Goal: Complete application form

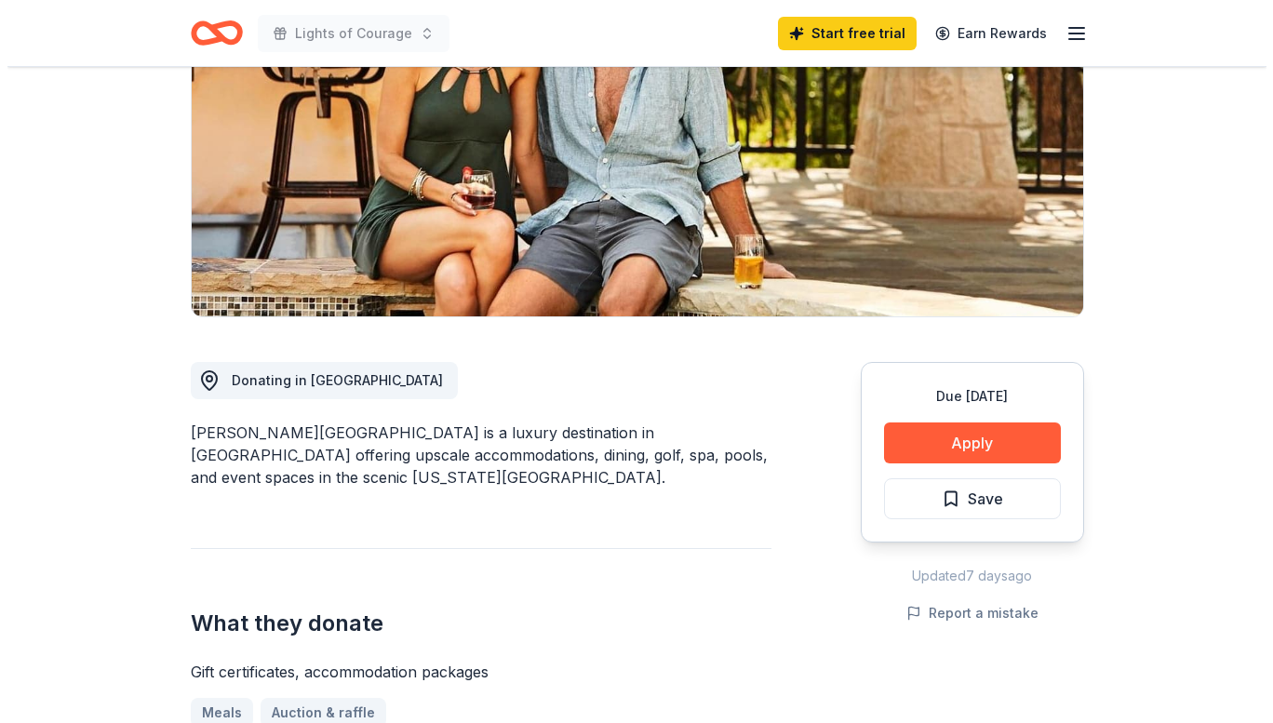
scroll to position [279, 0]
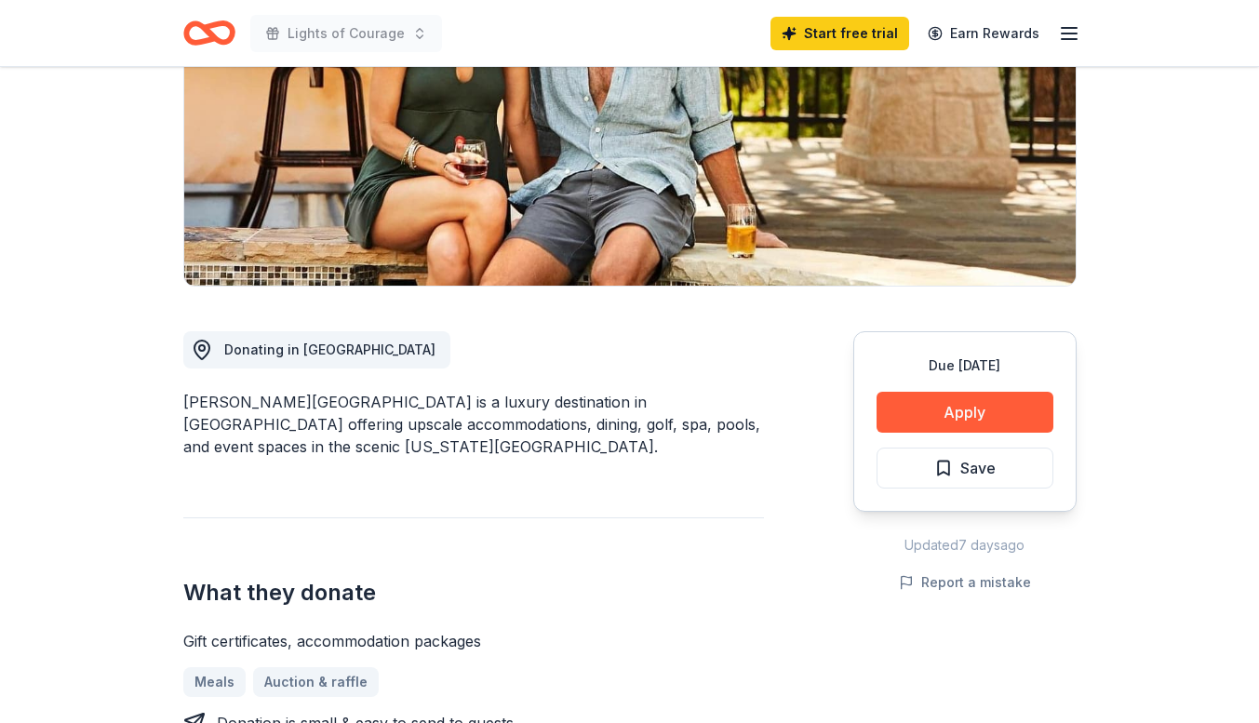
click at [982, 412] on button "Apply" at bounding box center [965, 412] width 177 height 41
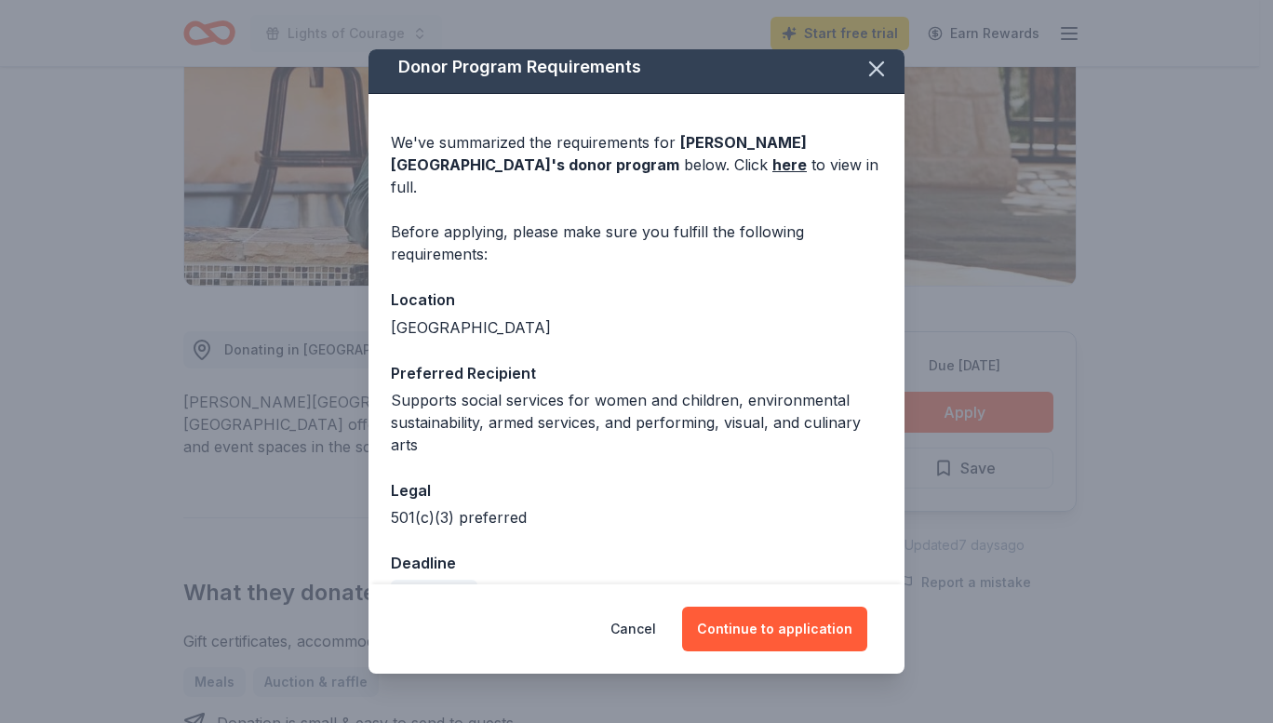
scroll to position [0, 0]
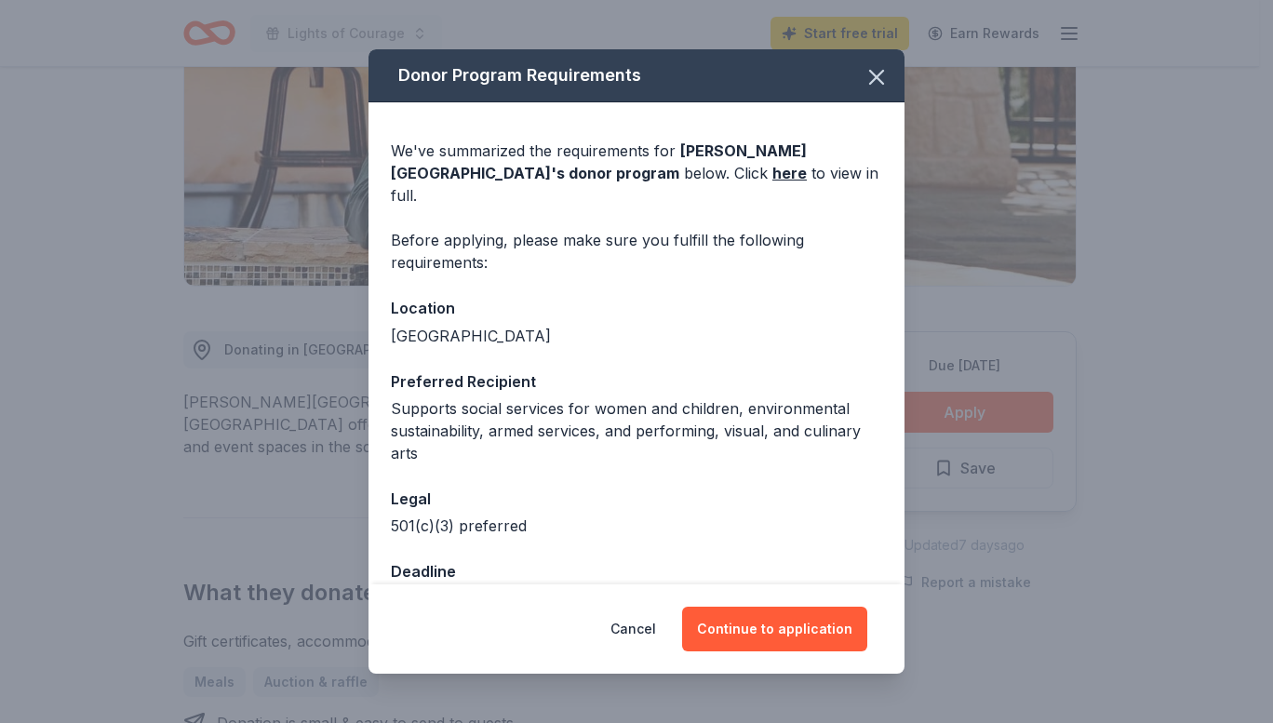
click at [761, 635] on button "Continue to application" at bounding box center [774, 629] width 185 height 45
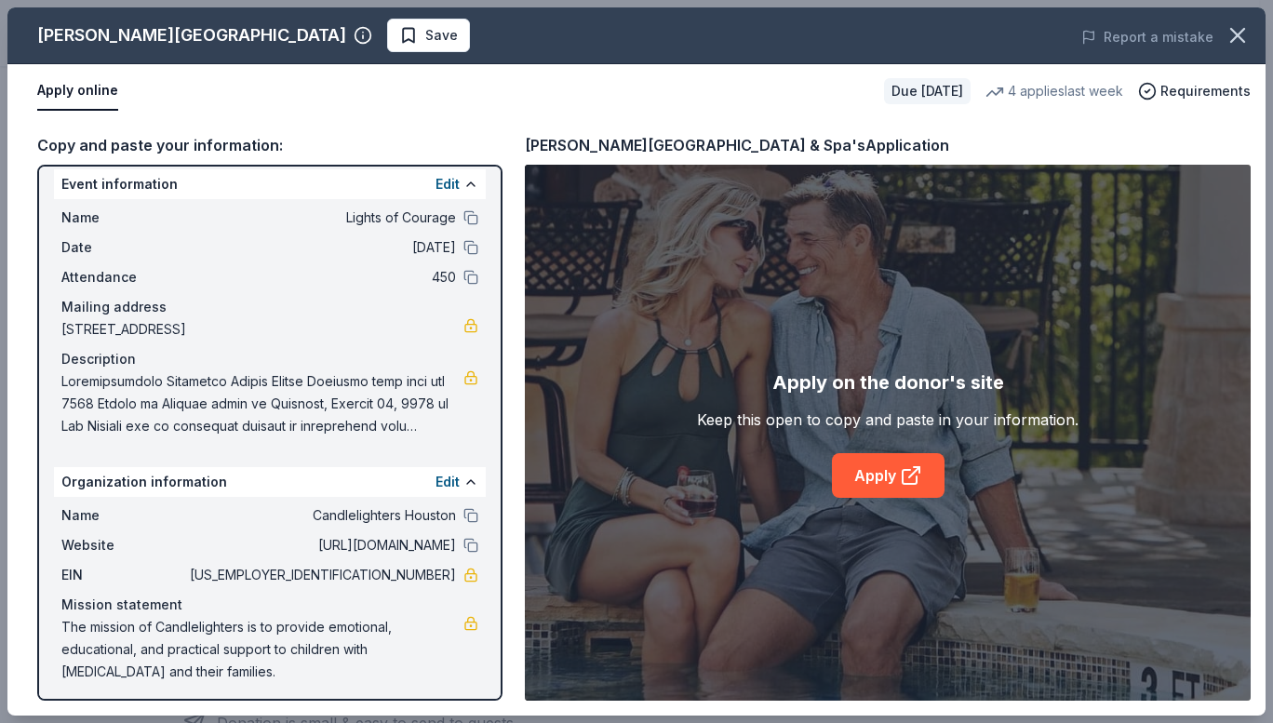
scroll to position [19, 0]
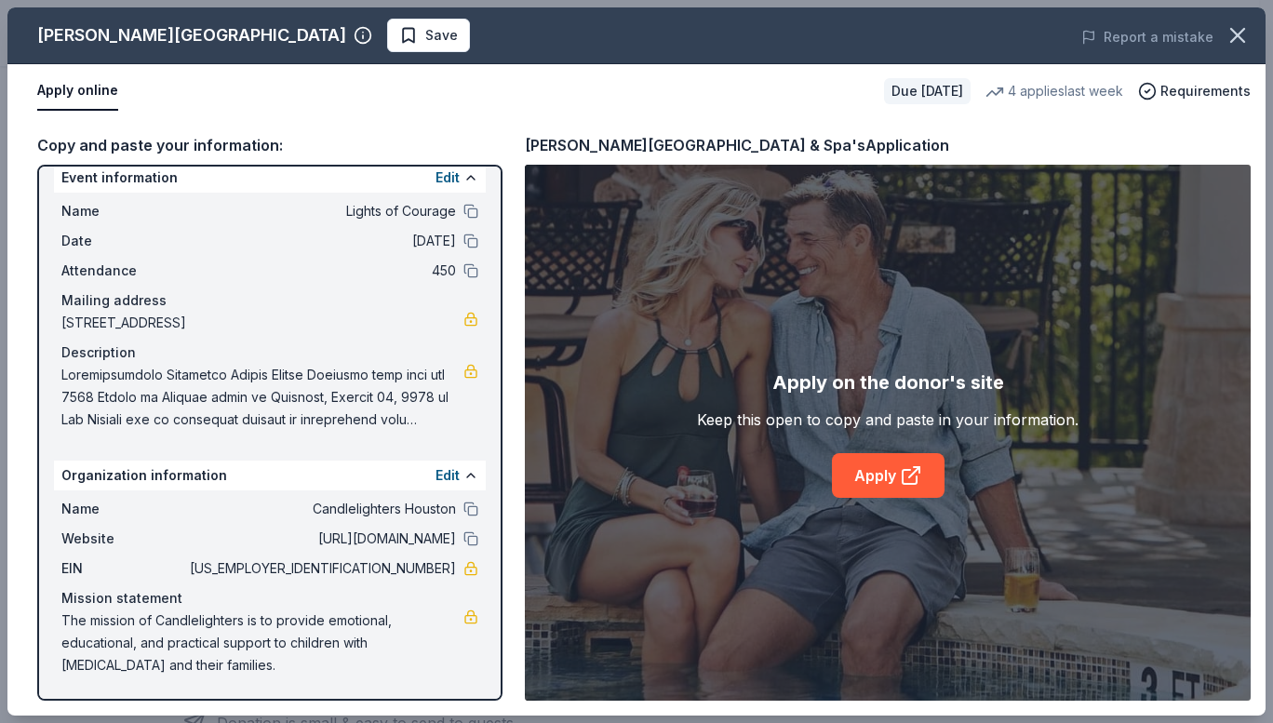
click at [212, 139] on div "Copy and paste your information:" at bounding box center [269, 145] width 465 height 24
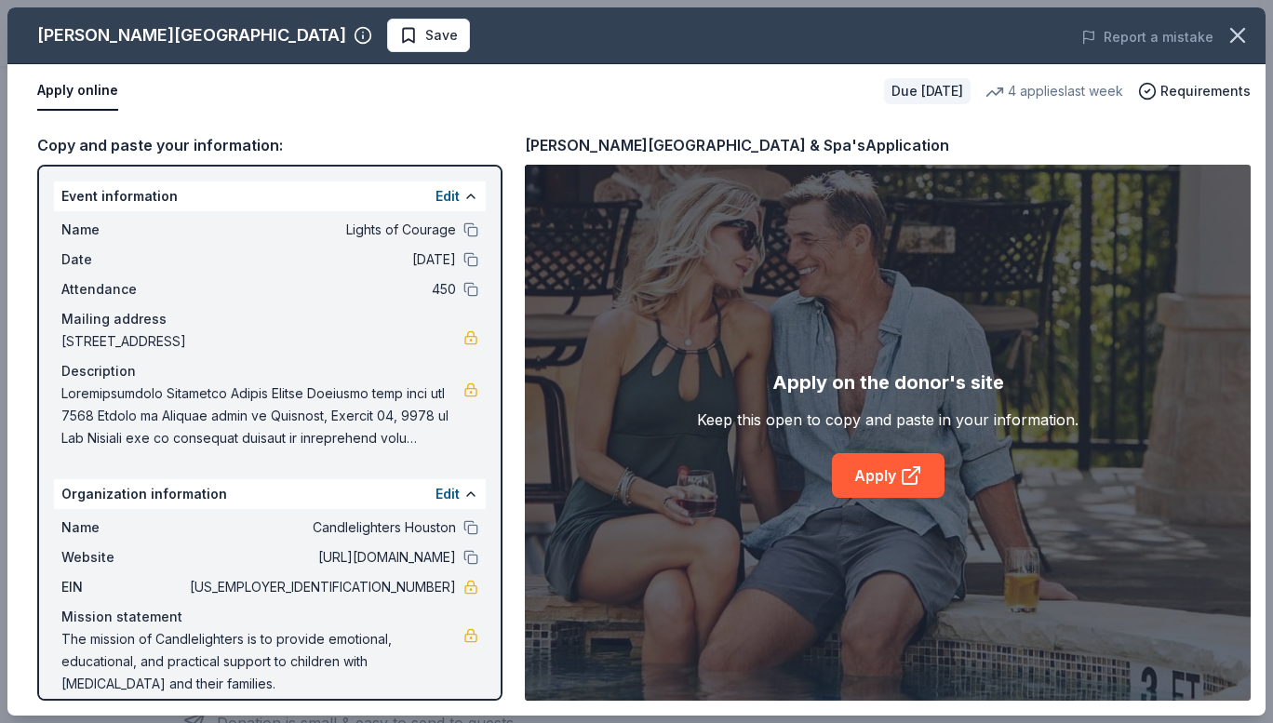
click at [887, 474] on link "Apply" at bounding box center [888, 475] width 113 height 45
drag, startPoint x: 111, startPoint y: 404, endPoint x: 81, endPoint y: 389, distance: 33.3
click at [111, 403] on span at bounding box center [262, 415] width 402 height 67
drag, startPoint x: 65, startPoint y: 395, endPoint x: 458, endPoint y: 459, distance: 397.9
click at [424, 421] on span at bounding box center [262, 415] width 402 height 67
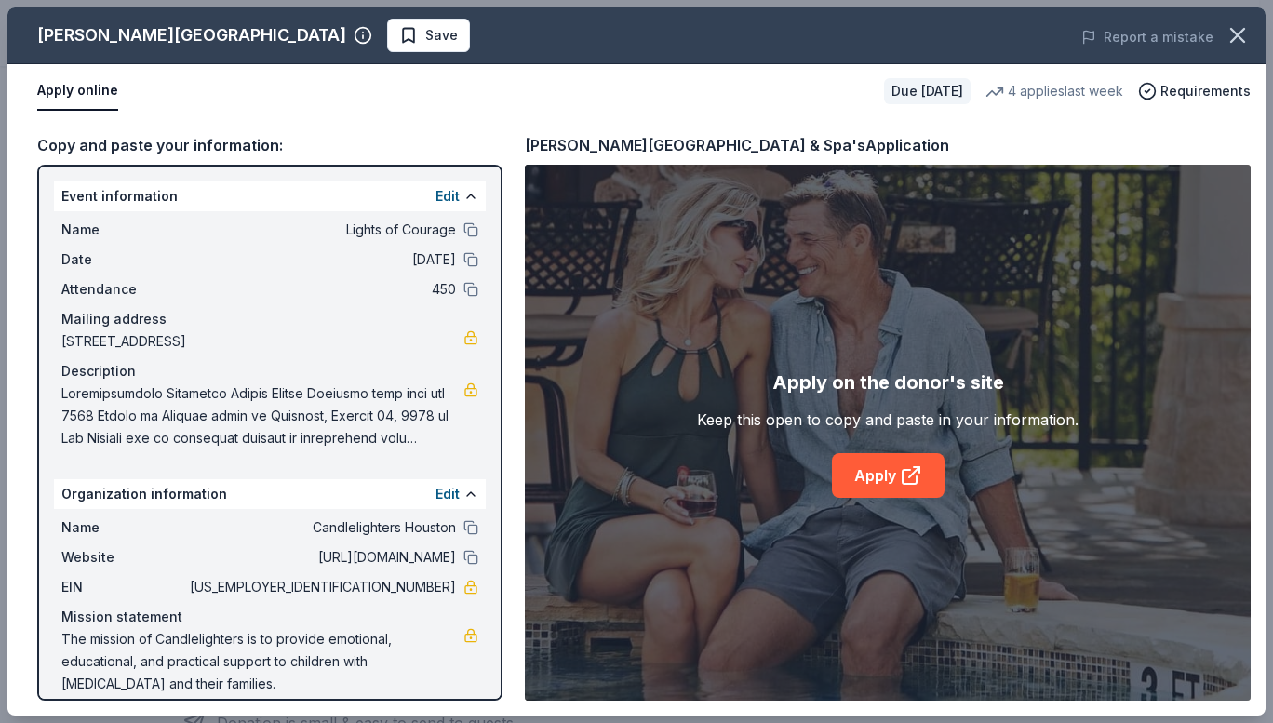
click at [426, 438] on span at bounding box center [262, 415] width 402 height 67
click at [424, 437] on span at bounding box center [262, 415] width 402 height 67
click at [422, 437] on span at bounding box center [262, 415] width 402 height 67
click at [435, 192] on button "Edit" at bounding box center [447, 196] width 24 height 22
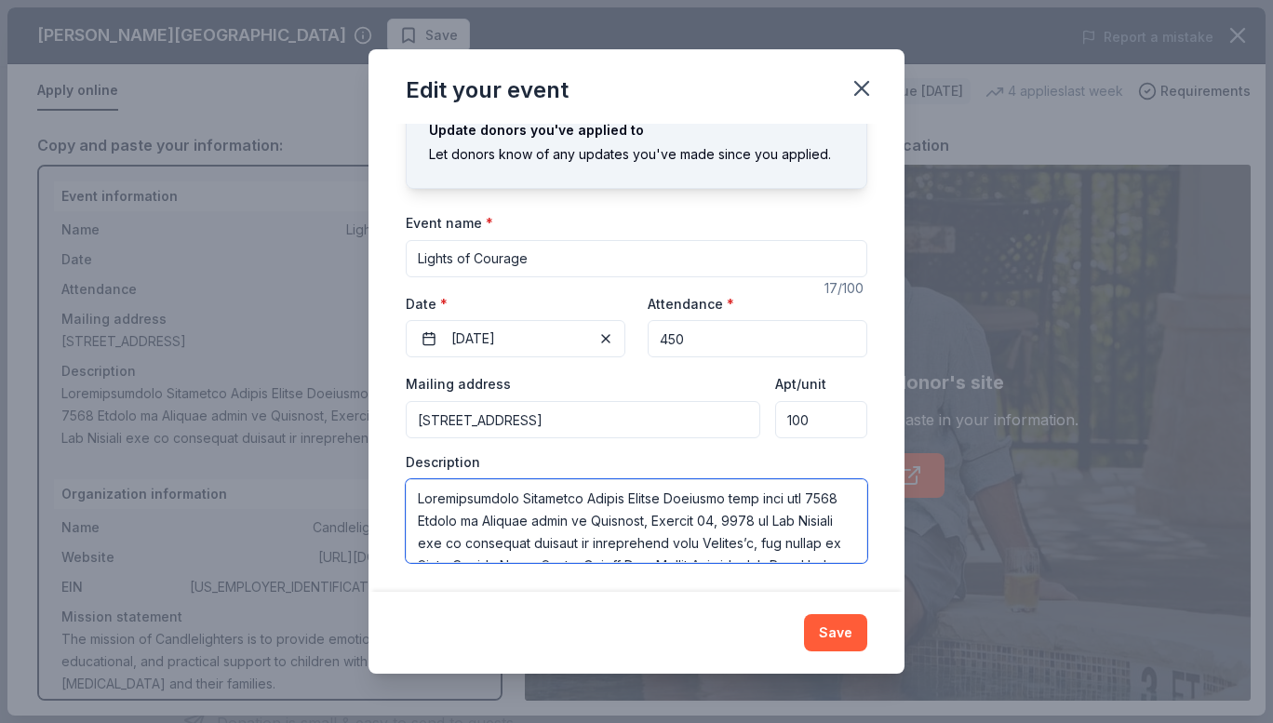
drag, startPoint x: 710, startPoint y: 541, endPoint x: 250, endPoint y: 425, distance: 473.9
click at [250, 425] on div "Edit your event Changes made here will update the Event too. Update donors you'…" at bounding box center [636, 361] width 1273 height 723
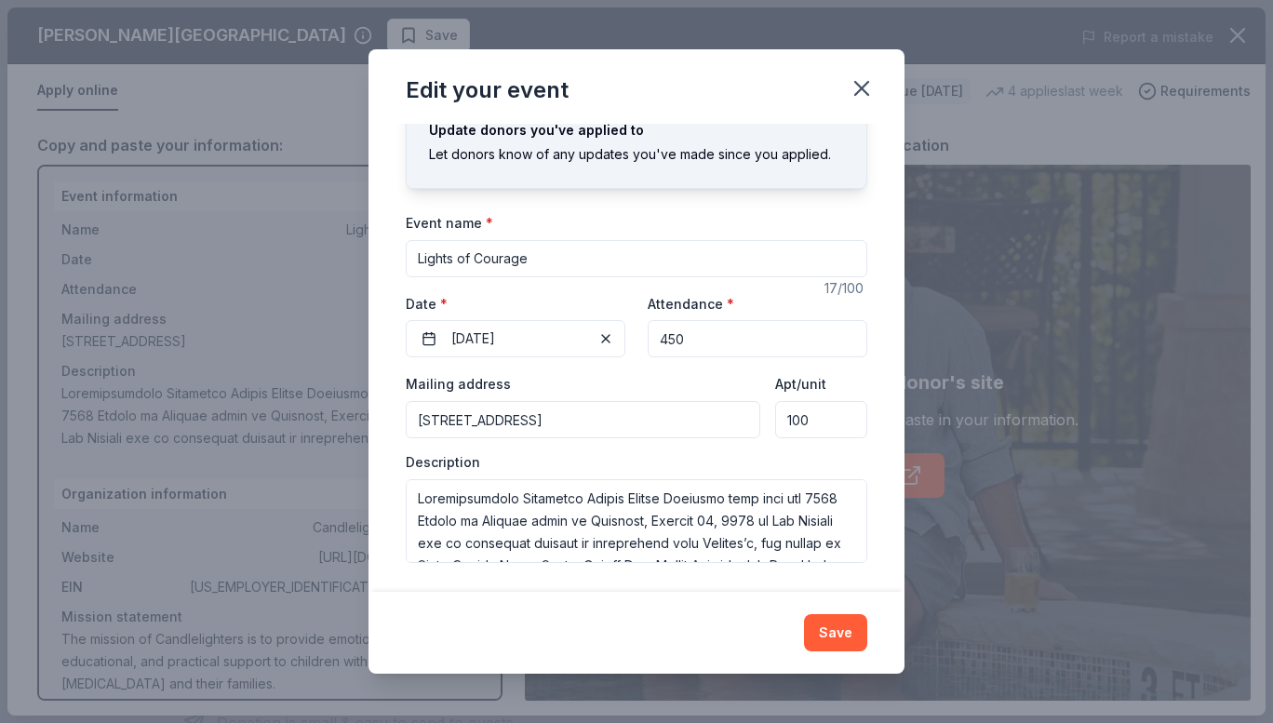
click at [867, 80] on icon "button" at bounding box center [862, 88] width 26 height 26
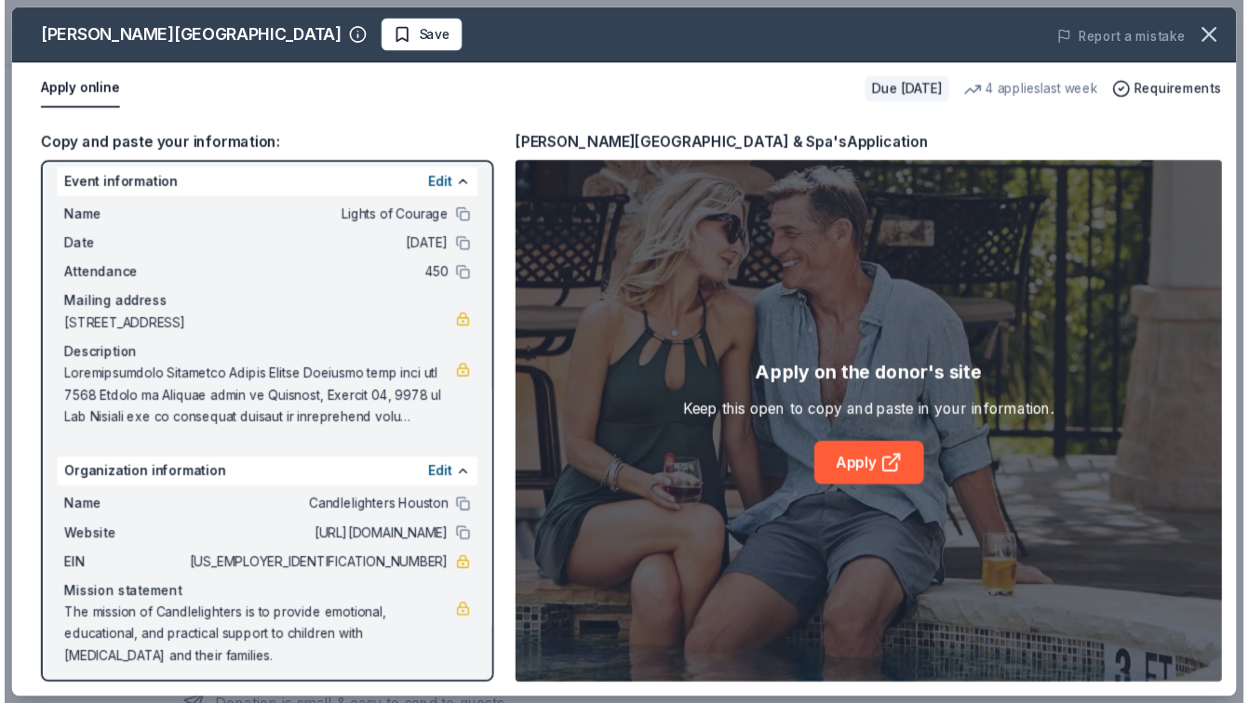
scroll to position [19, 0]
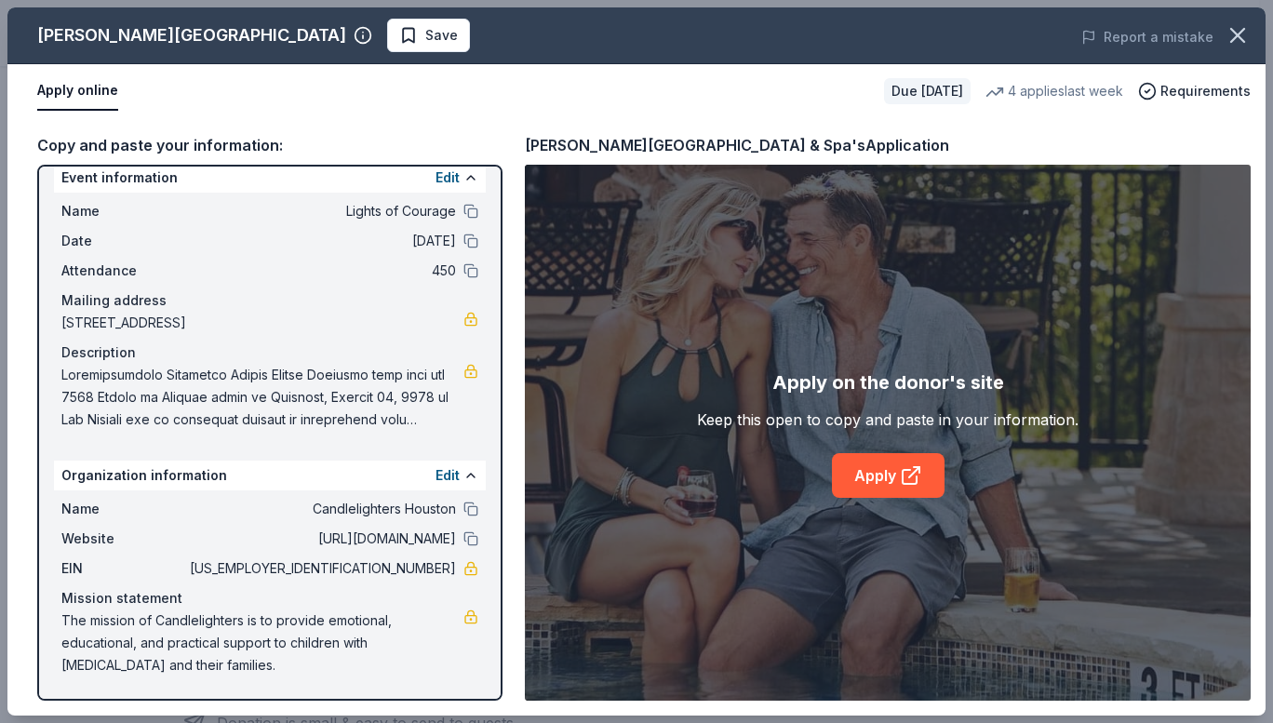
click at [905, 482] on icon at bounding box center [911, 475] width 22 height 22
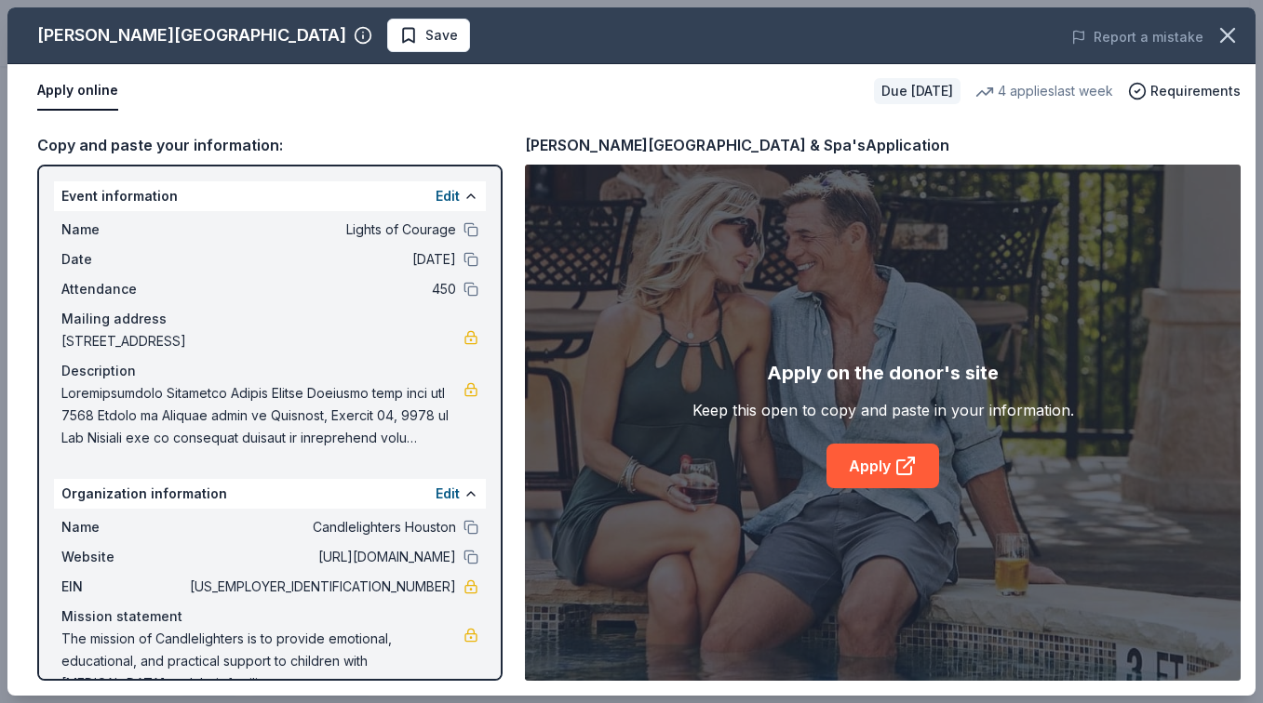
click at [1218, 40] on icon "button" at bounding box center [1227, 35] width 26 height 26
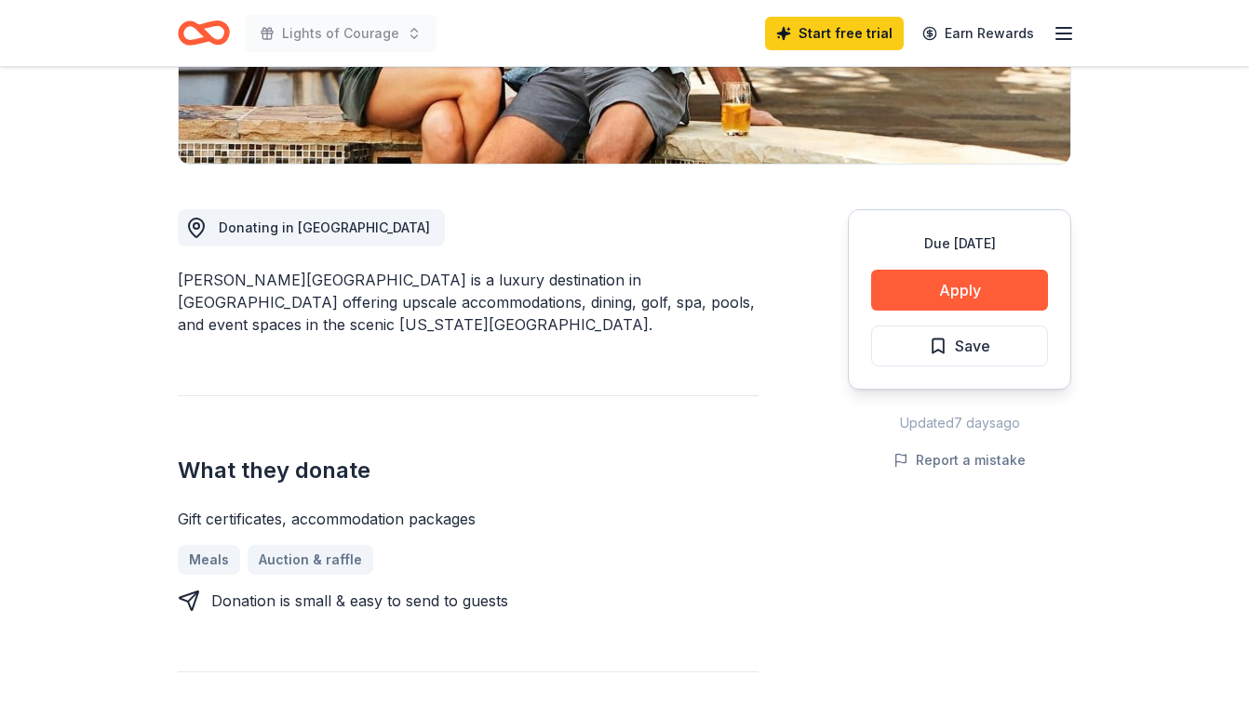
scroll to position [186, 0]
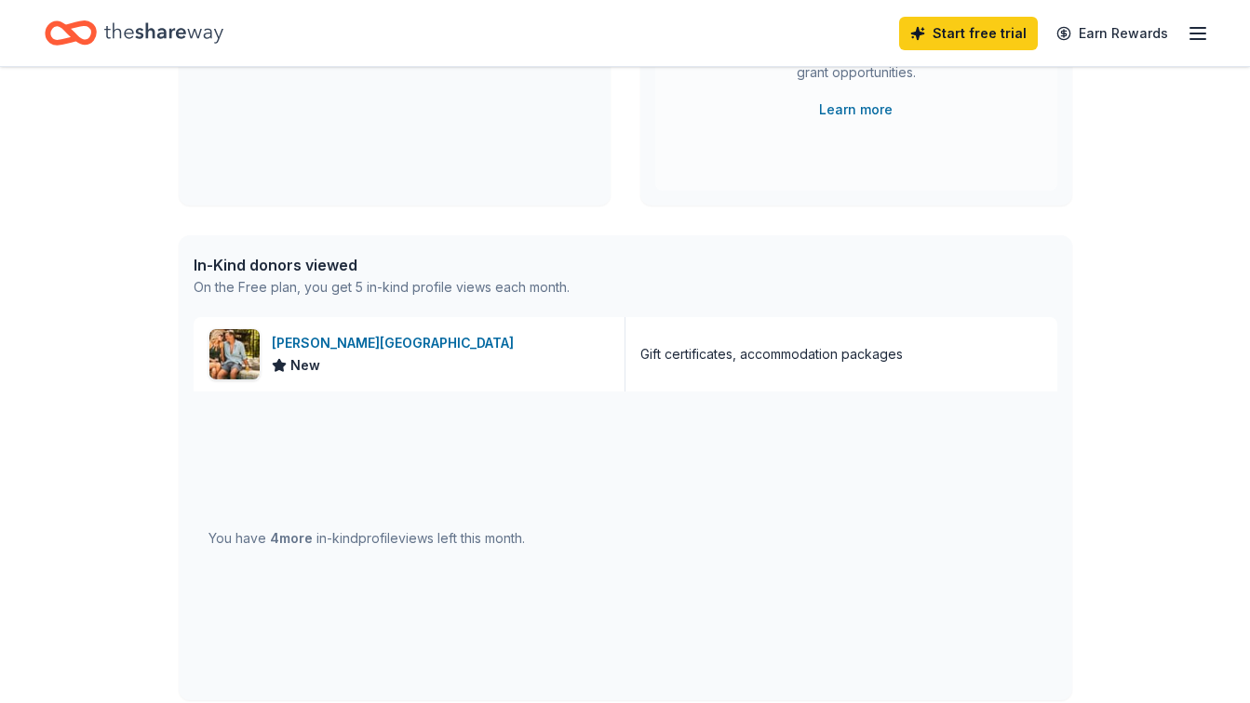
scroll to position [372, 0]
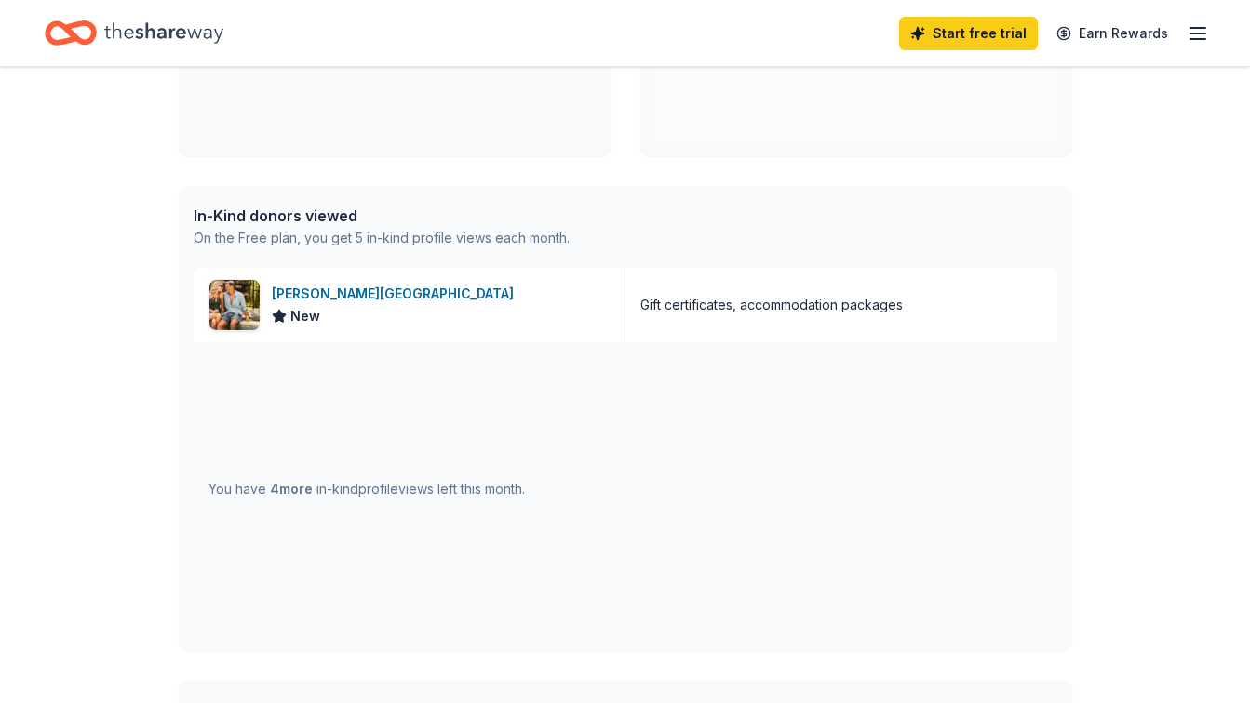
click at [308, 494] on span "4 more" at bounding box center [291, 489] width 43 height 16
click at [309, 495] on span "4 more" at bounding box center [291, 489] width 43 height 16
click at [999, 387] on div "You have 4 more in-kind profile views left this month." at bounding box center [626, 489] width 864 height 294
click at [256, 234] on div "On the Free plan, you get 5 in-kind profile views each month." at bounding box center [382, 238] width 376 height 22
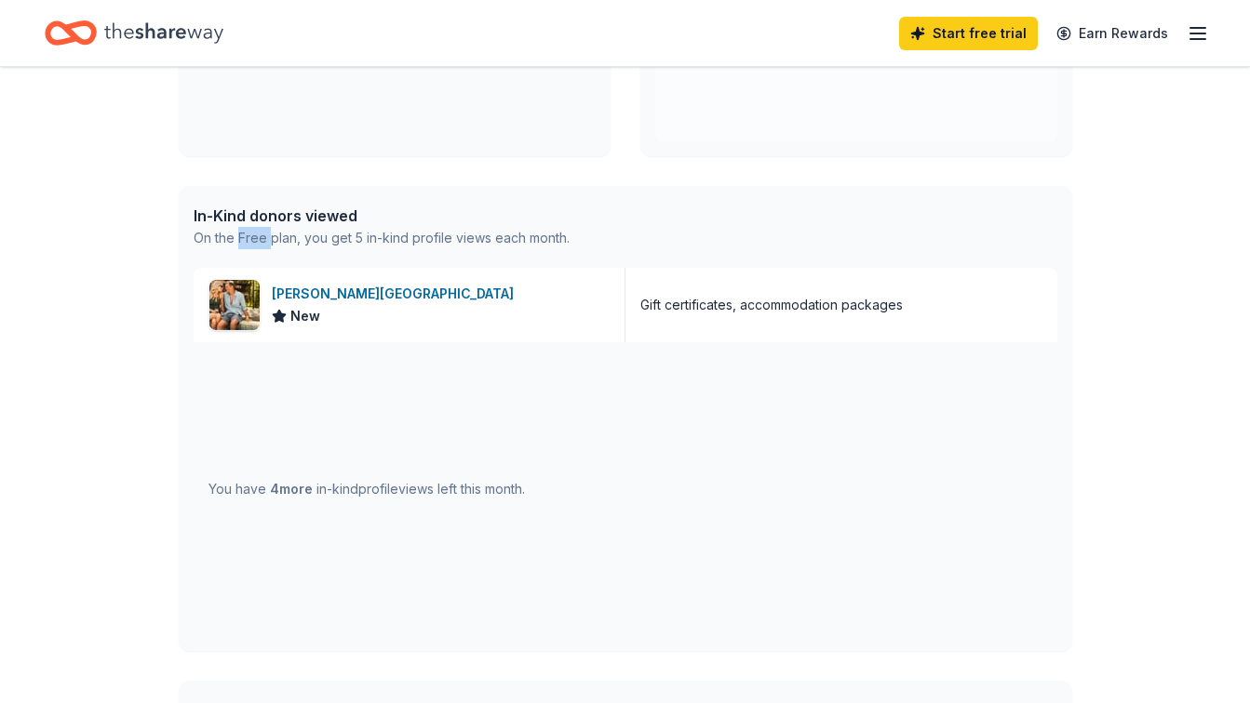
drag, startPoint x: 256, startPoint y: 234, endPoint x: 395, endPoint y: 221, distance: 140.1
click at [257, 233] on div "On the Free plan, you get 5 in-kind profile views each month." at bounding box center [382, 238] width 376 height 22
click at [294, 489] on span "4 more" at bounding box center [291, 489] width 43 height 16
click at [295, 489] on span "4 more" at bounding box center [291, 489] width 43 height 16
drag, startPoint x: 868, startPoint y: 440, endPoint x: 1024, endPoint y: 353, distance: 178.3
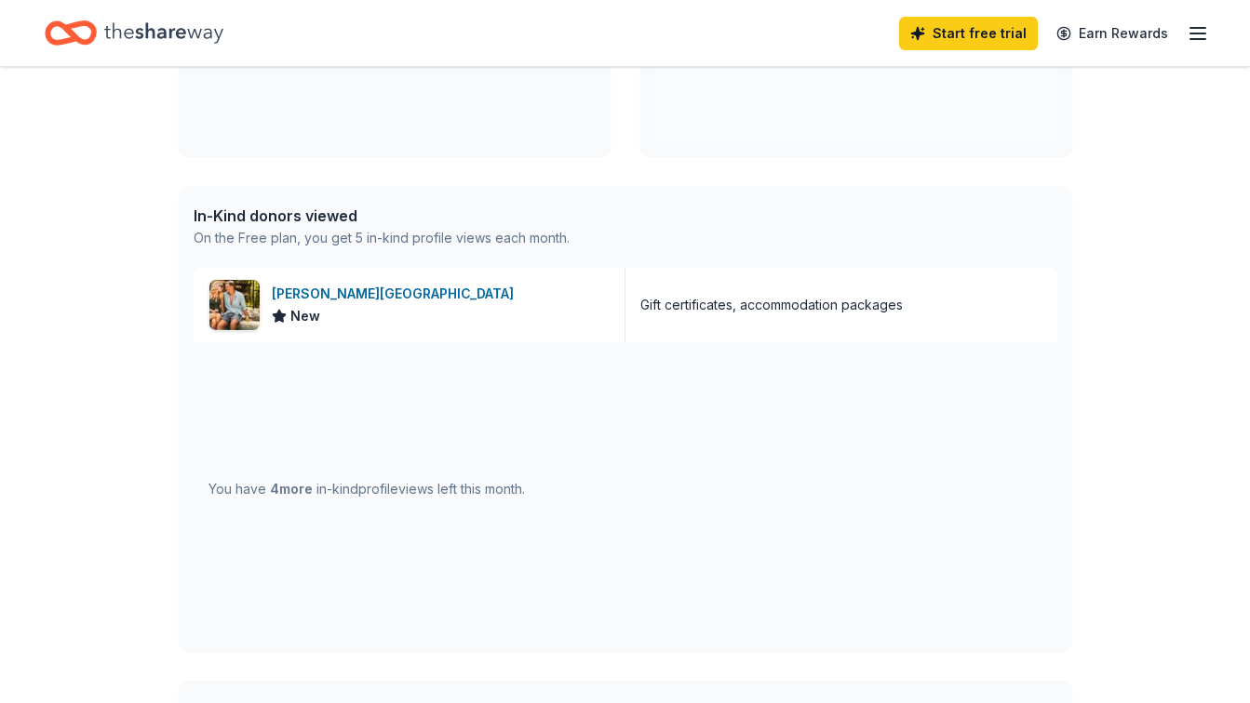
click at [873, 439] on div "You have 4 more in-kind profile views left this month." at bounding box center [626, 489] width 864 height 294
click at [1179, 47] on div "Start free trial Earn Rewards" at bounding box center [1054, 33] width 310 height 44
click at [1199, 41] on icon "button" at bounding box center [1197, 33] width 22 height 22
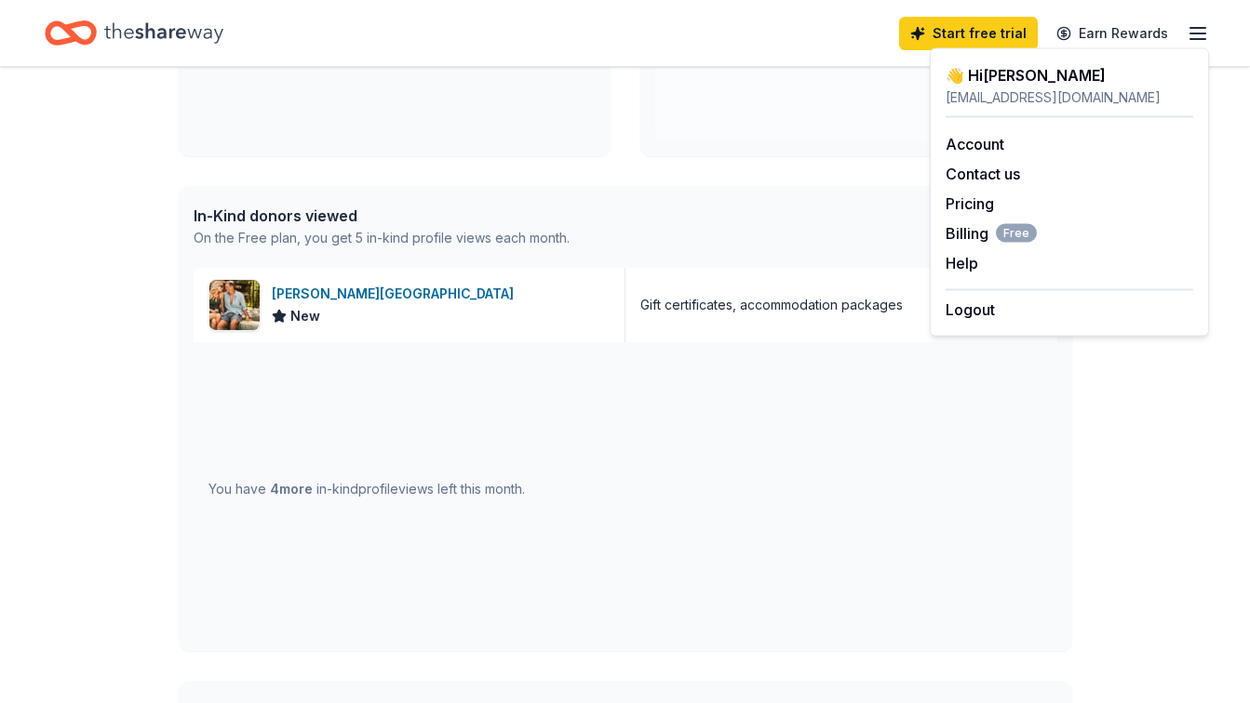
click at [1197, 40] on icon "button" at bounding box center [1197, 33] width 22 height 22
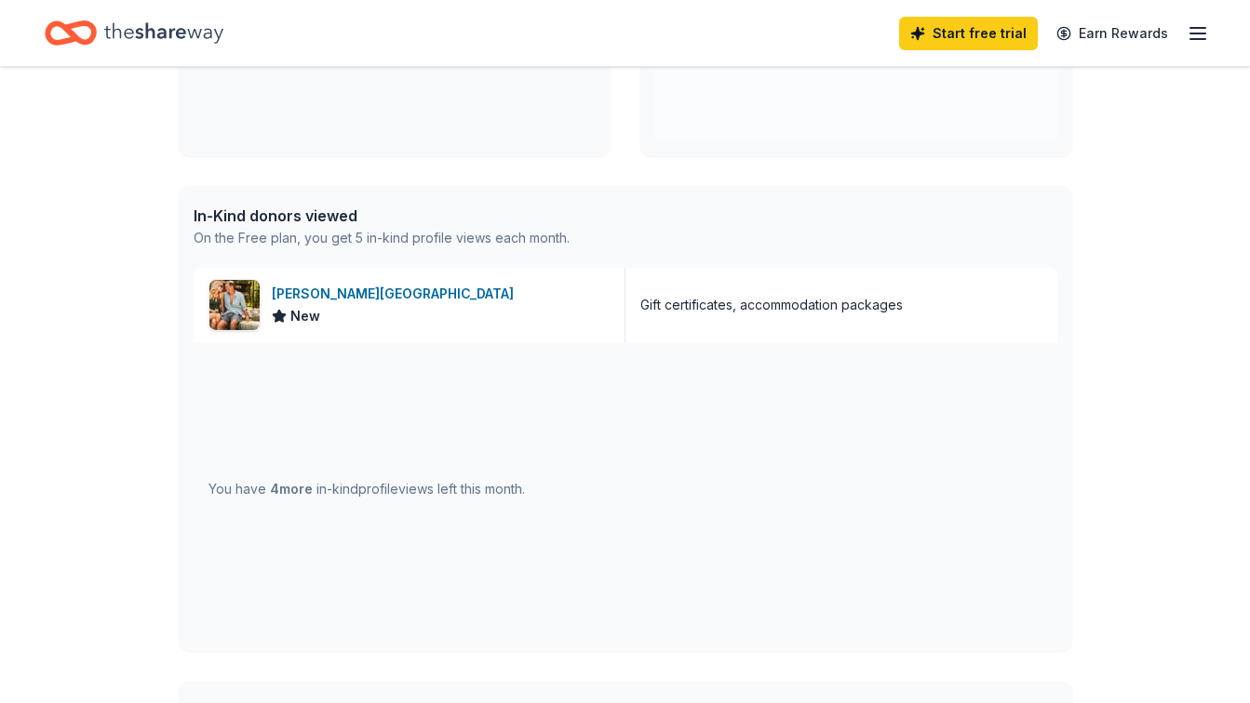
click at [135, 46] on icon "Home" at bounding box center [163, 33] width 119 height 38
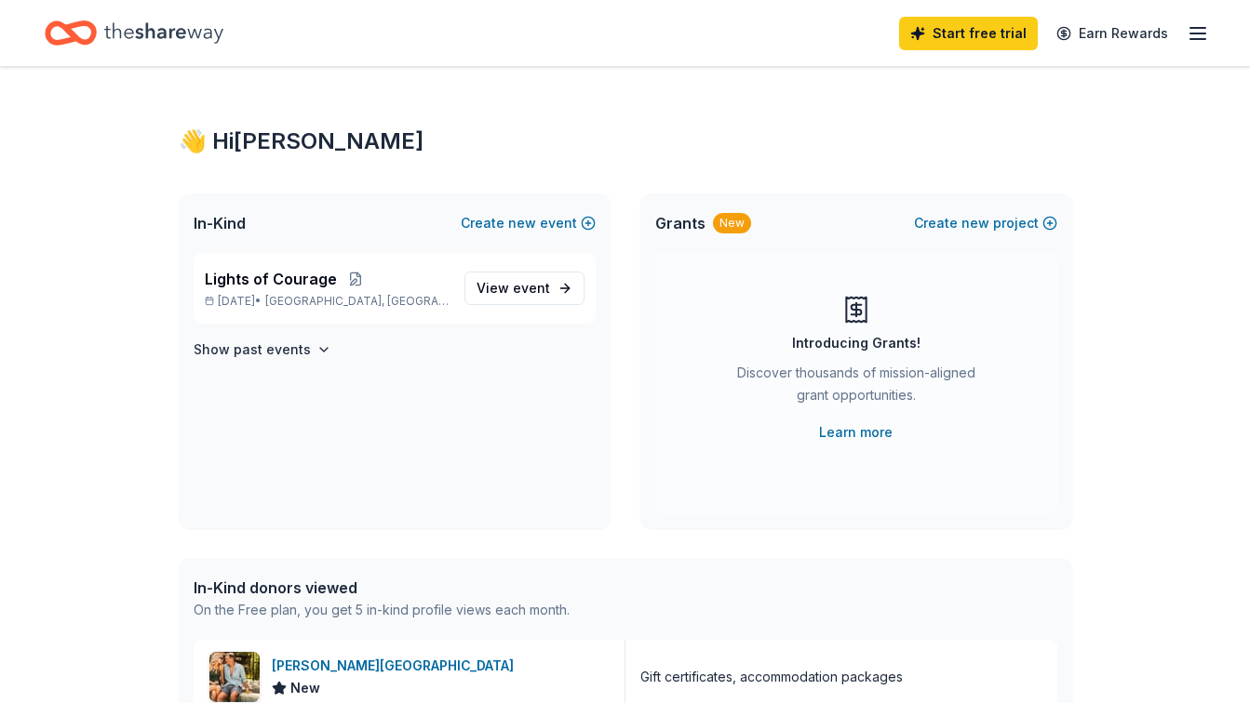
click at [528, 292] on span "event" at bounding box center [531, 288] width 37 height 16
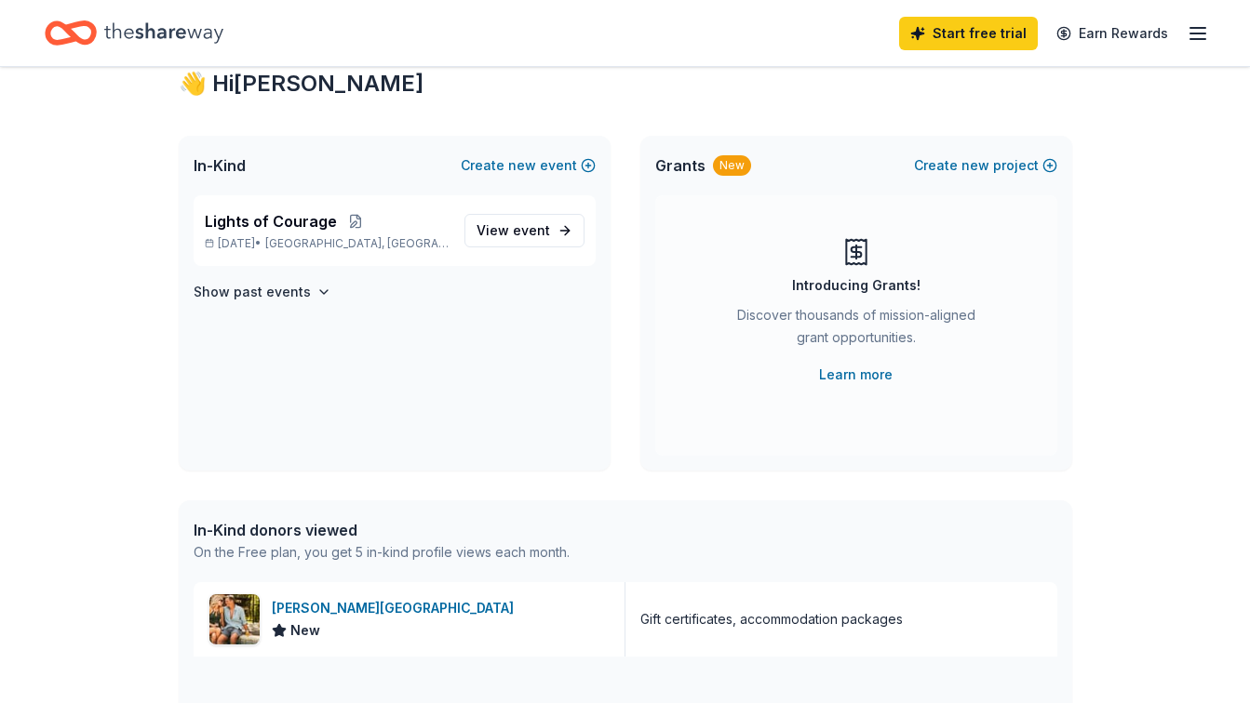
scroll to position [93, 0]
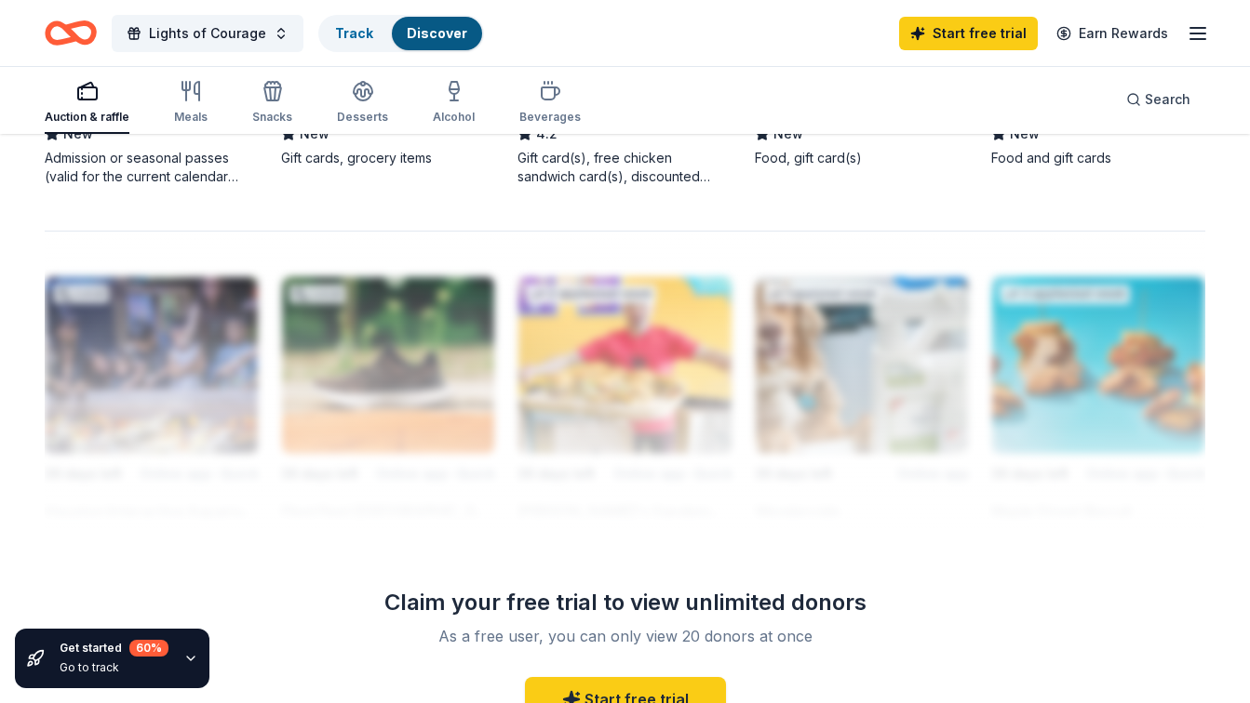
scroll to position [1582, 0]
